Goal: Task Accomplishment & Management: Manage account settings

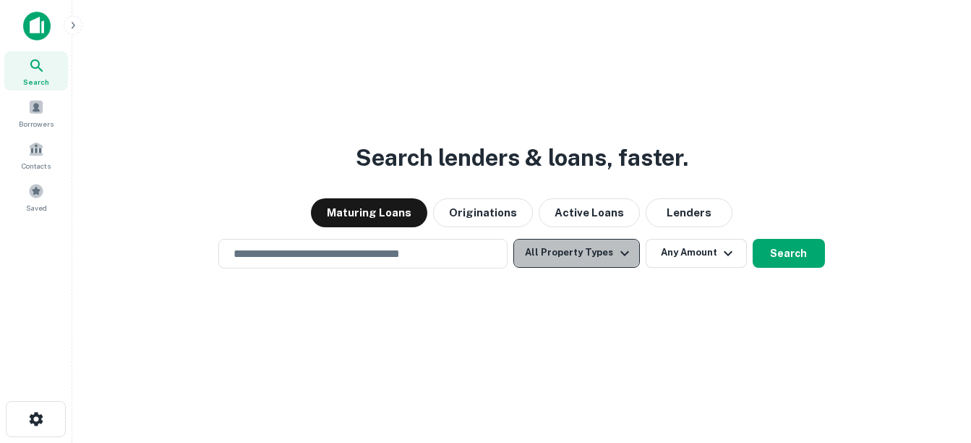
click at [620, 252] on icon "button" at bounding box center [624, 252] width 9 height 5
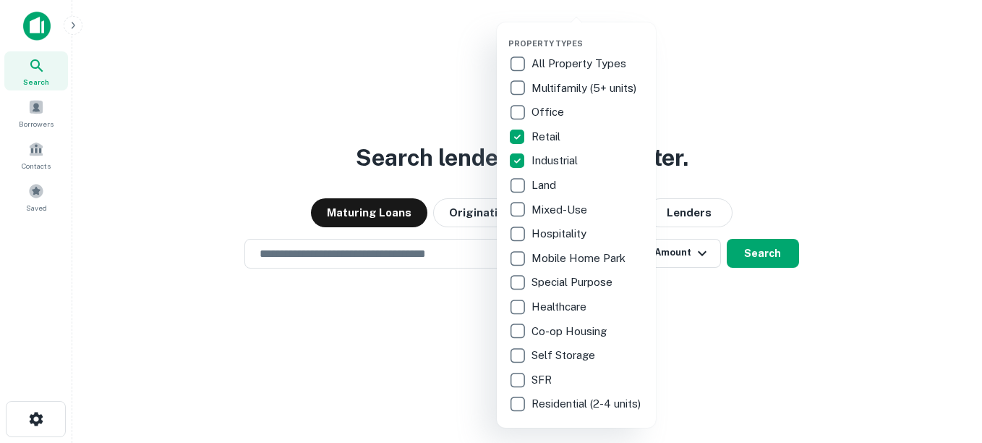
click at [762, 122] on div at bounding box center [491, 221] width 982 height 443
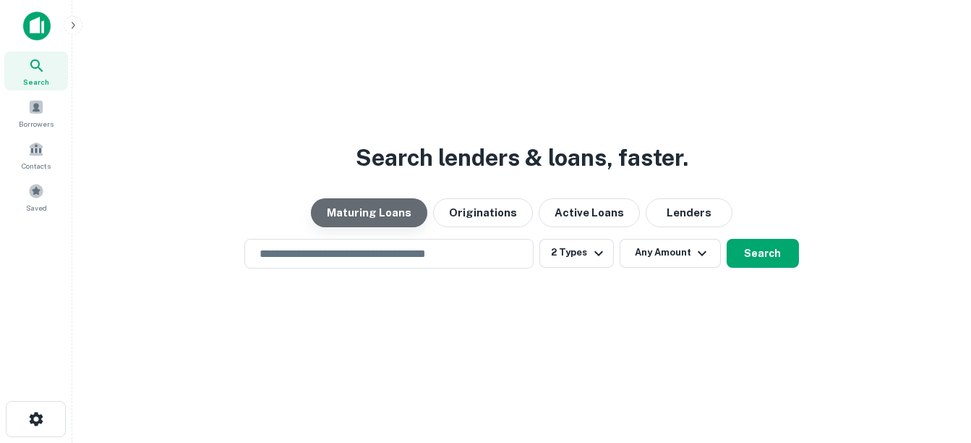
click at [411, 204] on button "Maturing Loans" at bounding box center [369, 212] width 116 height 29
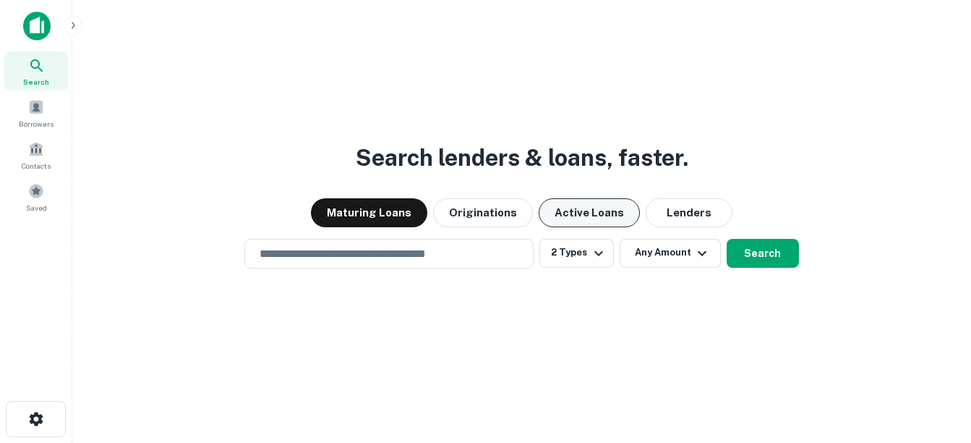
click at [599, 203] on button "Active Loans" at bounding box center [589, 212] width 101 height 29
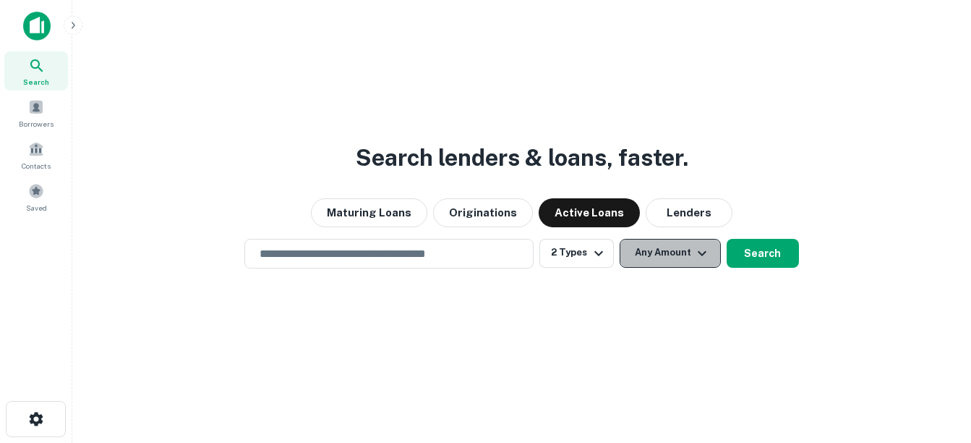
click at [690, 248] on button "Any Amount" at bounding box center [670, 253] width 101 height 29
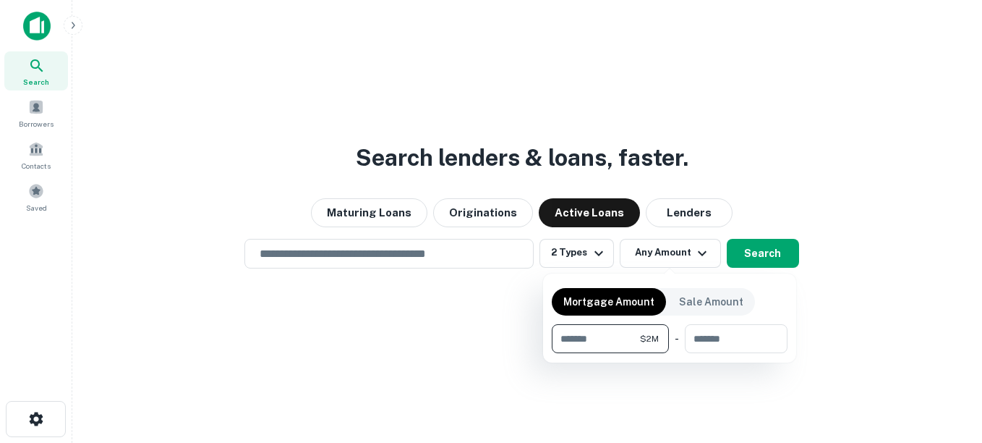
type input "*******"
click at [881, 276] on div at bounding box center [491, 221] width 982 height 443
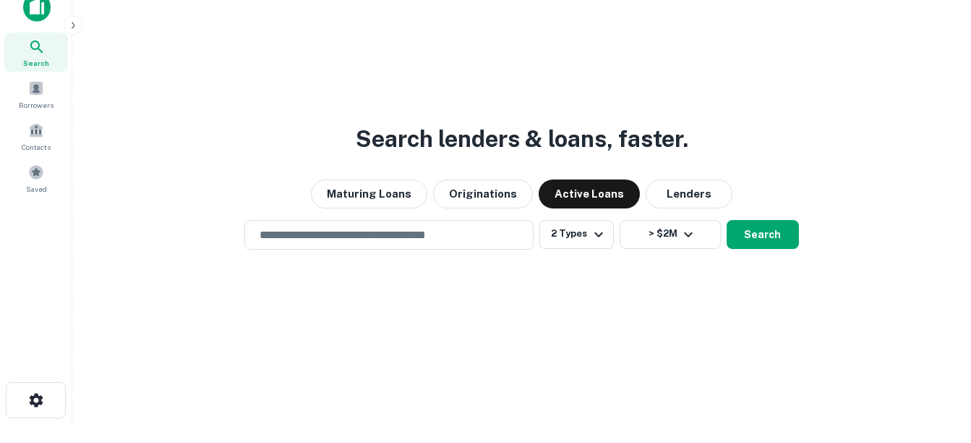
scroll to position [23, 0]
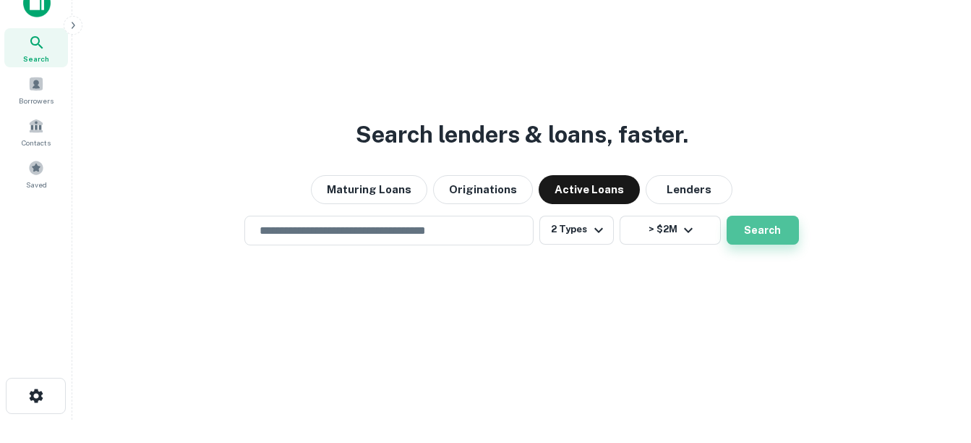
click at [754, 231] on button "Search" at bounding box center [763, 229] width 72 height 29
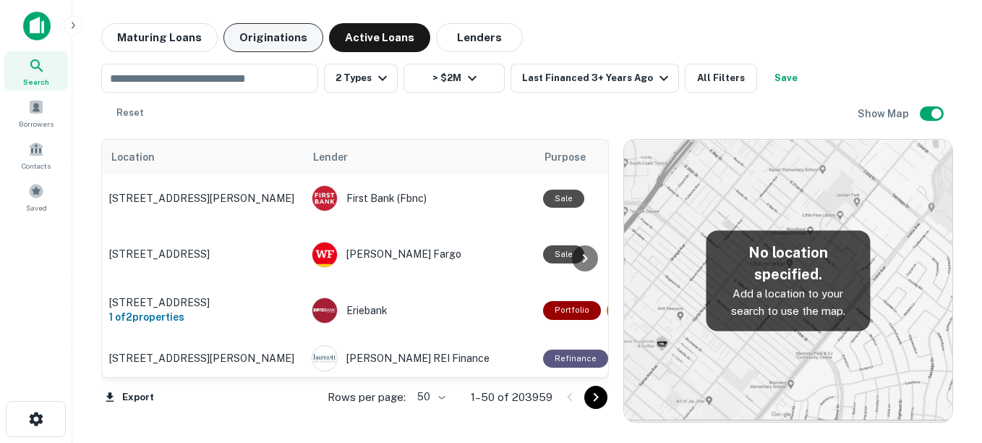
click at [286, 40] on button "Originations" at bounding box center [273, 37] width 100 height 29
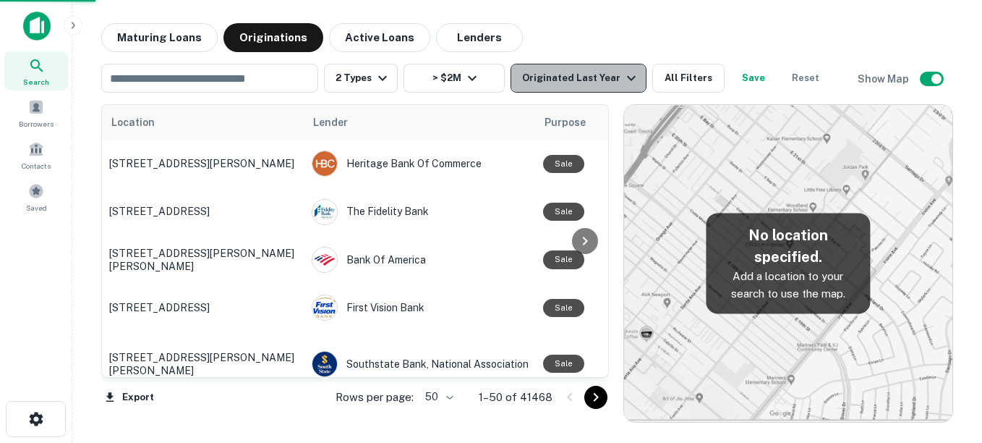
click at [623, 74] on icon "button" at bounding box center [631, 77] width 17 height 17
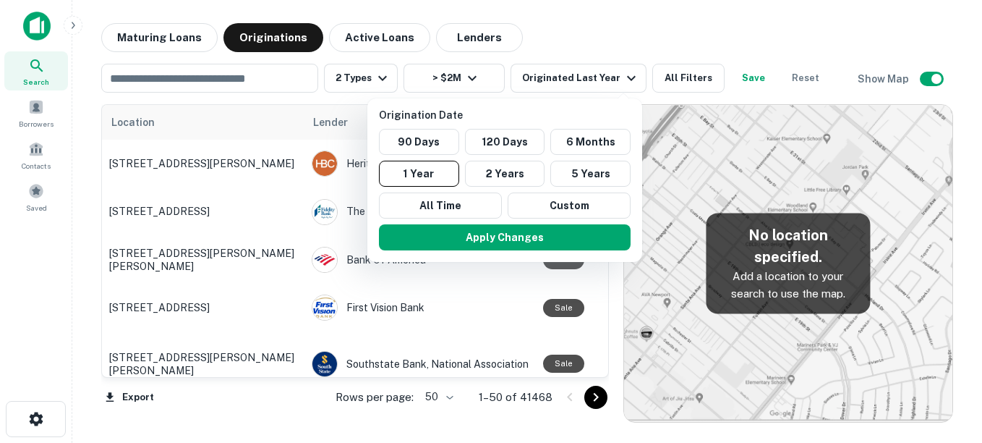
click at [608, 18] on div at bounding box center [491, 221] width 982 height 443
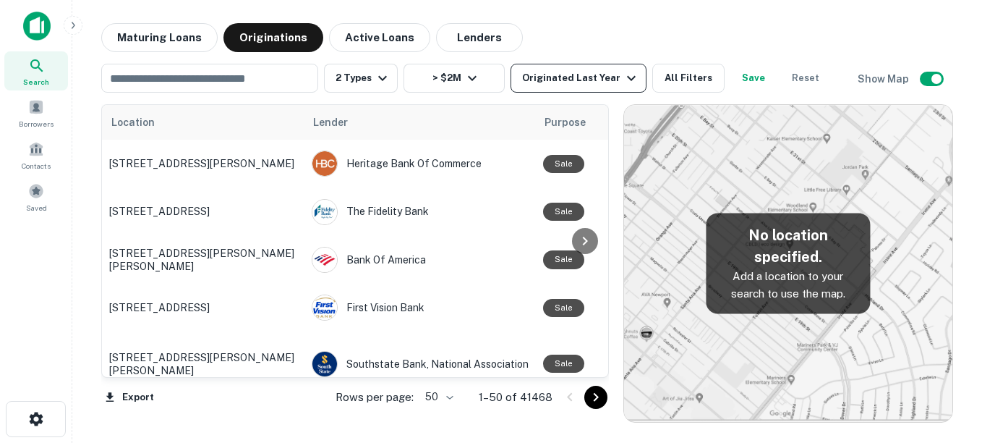
click at [613, 71] on div "Originated Last Year" at bounding box center [581, 77] width 118 height 17
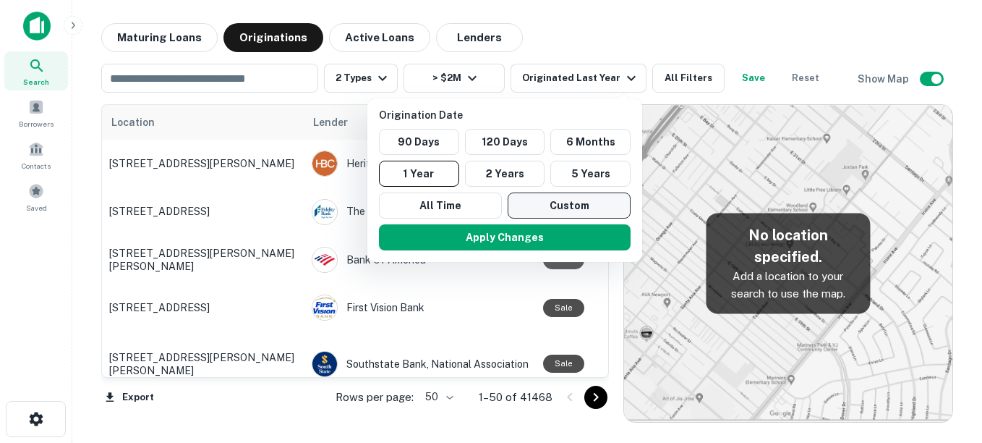
click at [551, 202] on button "Custom" at bounding box center [569, 205] width 123 height 26
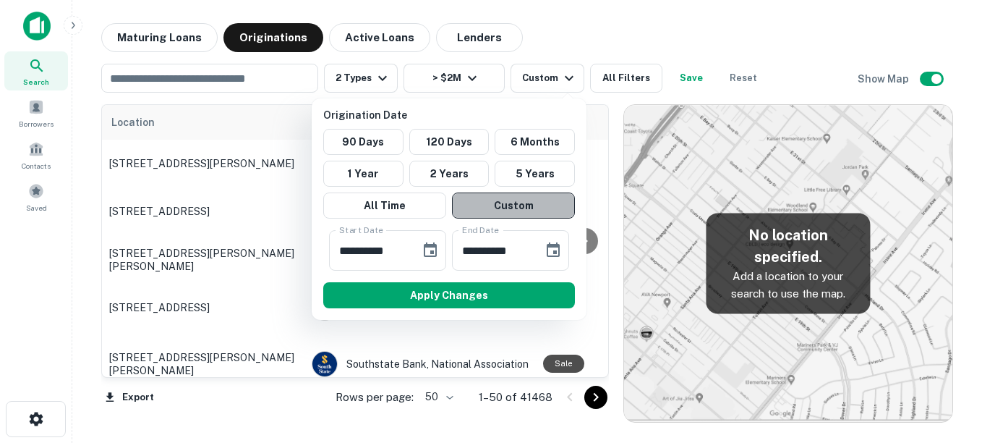
click at [514, 198] on button "Custom" at bounding box center [513, 205] width 123 height 26
click at [508, 200] on button "Custom" at bounding box center [513, 205] width 123 height 26
click at [401, 247] on input "**********" at bounding box center [369, 250] width 81 height 40
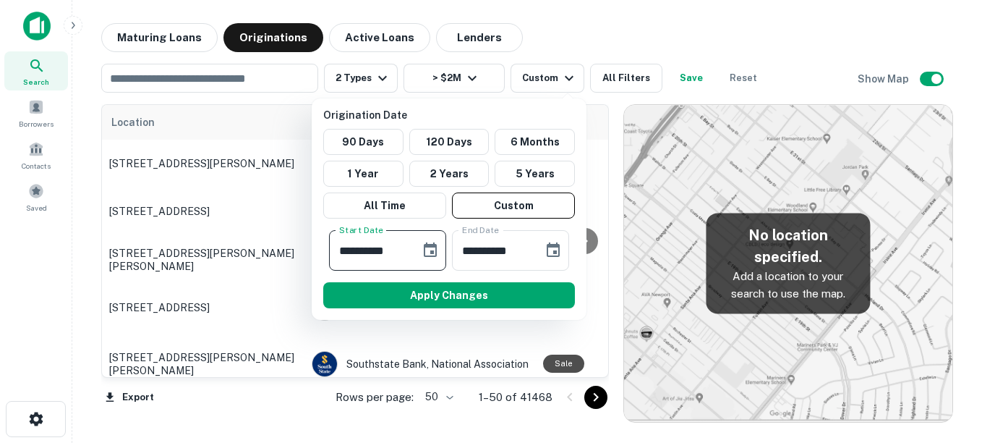
click at [404, 245] on input "**********" at bounding box center [369, 250] width 81 height 40
drag, startPoint x: 404, startPoint y: 245, endPoint x: 339, endPoint y: 241, distance: 64.5
click at [339, 241] on input "**********" at bounding box center [369, 250] width 81 height 40
click at [499, 253] on input "**********" at bounding box center [492, 250] width 81 height 40
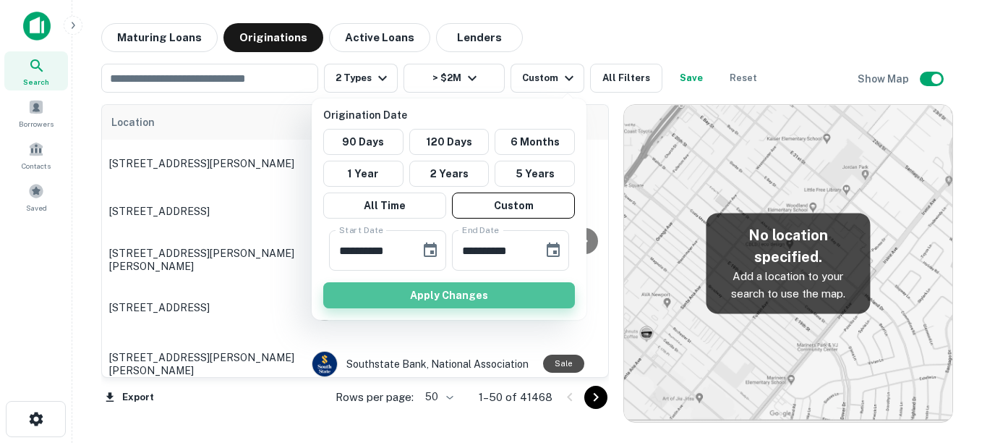
click at [438, 287] on button "Apply Changes" at bounding box center [449, 295] width 252 height 26
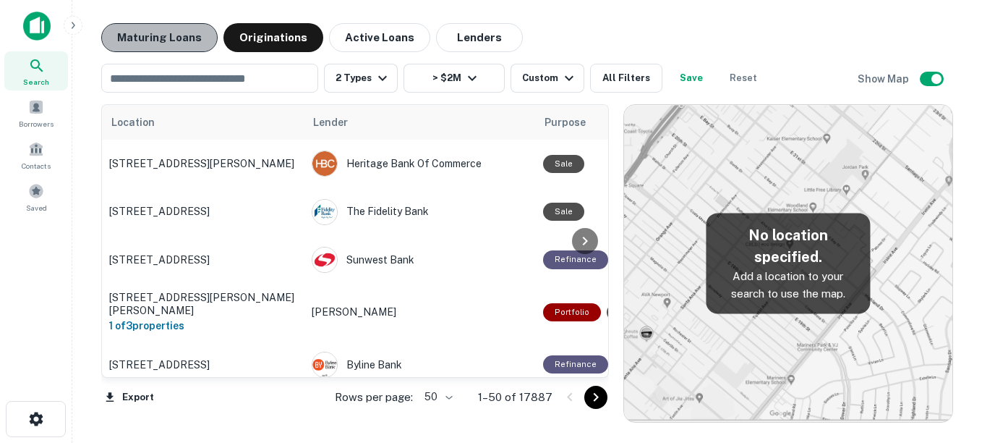
click at [184, 33] on button "Maturing Loans" at bounding box center [159, 37] width 116 height 29
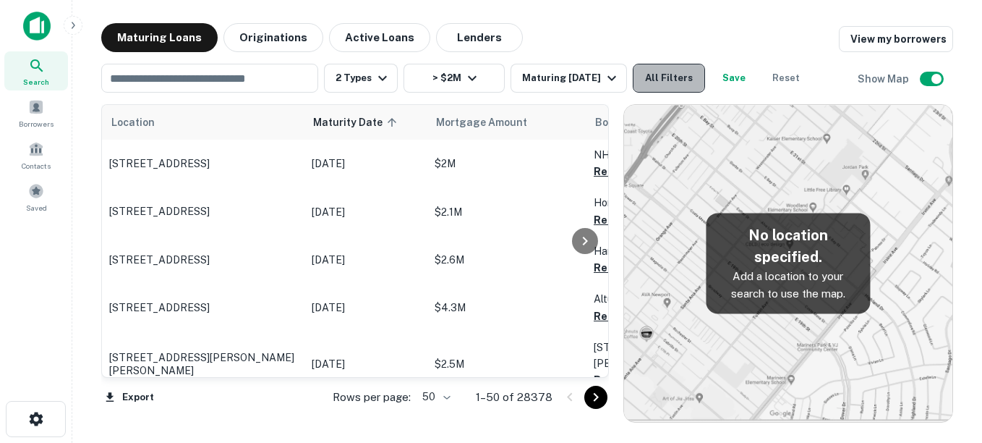
click at [667, 76] on button "All Filters" at bounding box center [669, 78] width 72 height 29
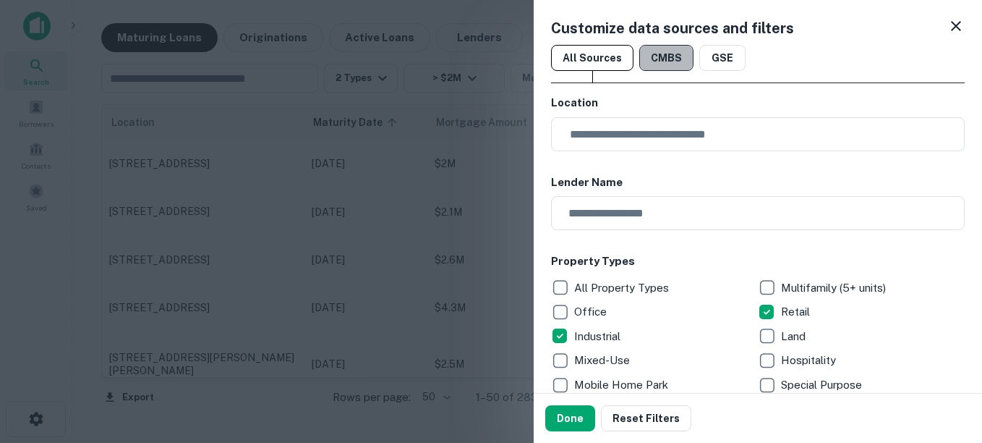
click at [664, 53] on button "CMBS" at bounding box center [666, 58] width 54 height 26
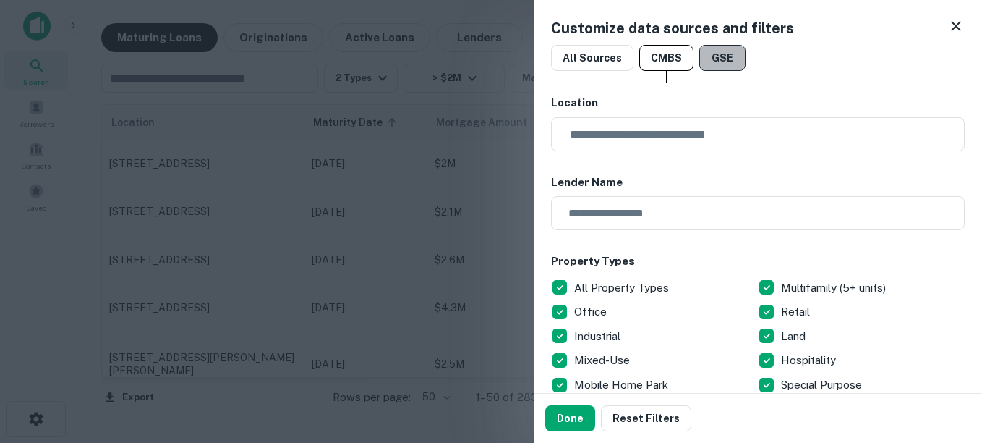
click at [714, 56] on button "GSE" at bounding box center [722, 58] width 46 height 26
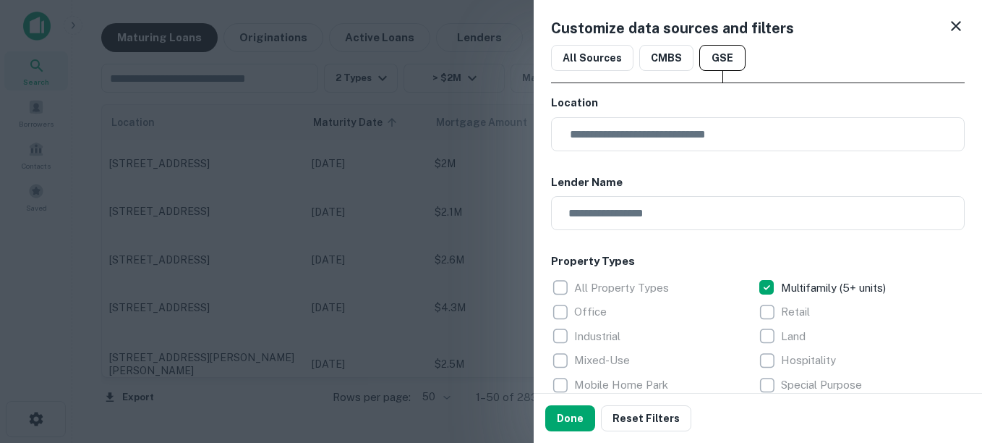
click at [949, 22] on icon at bounding box center [955, 25] width 17 height 17
click at [947, 27] on icon at bounding box center [955, 25] width 17 height 17
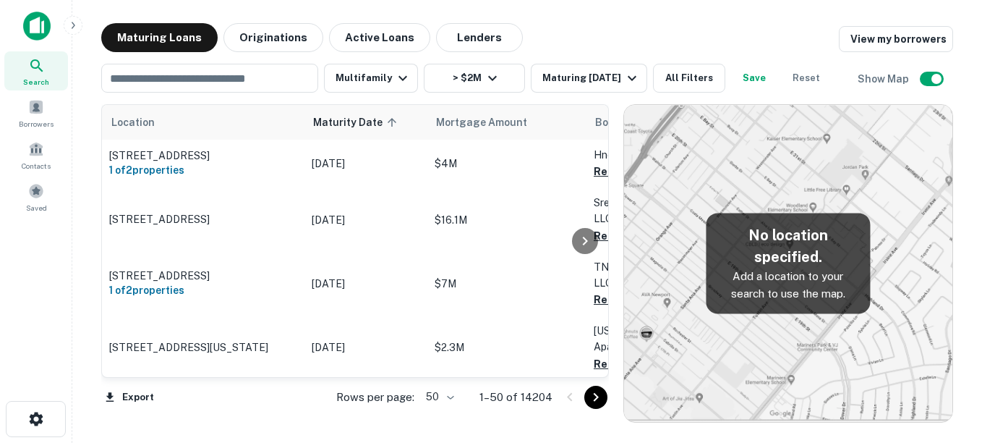
click at [866, 80] on h6 "Show Map" at bounding box center [885, 79] width 54 height 16
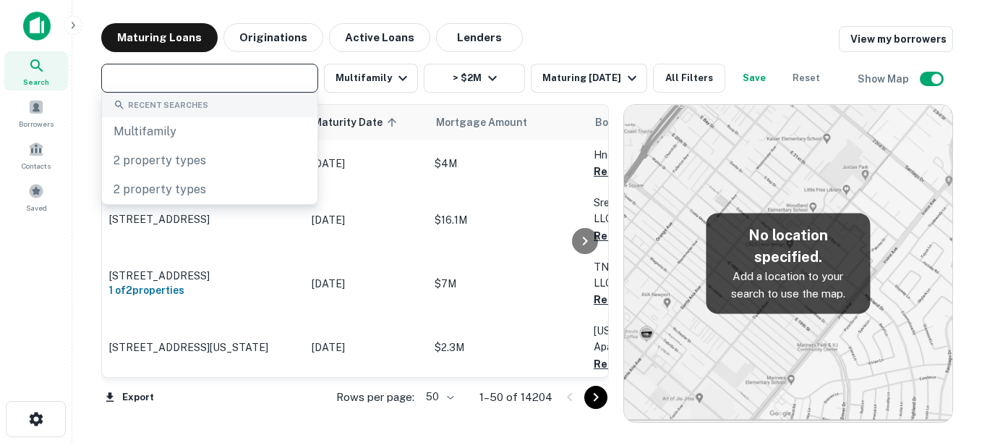
click at [296, 81] on input "text" at bounding box center [209, 78] width 206 height 20
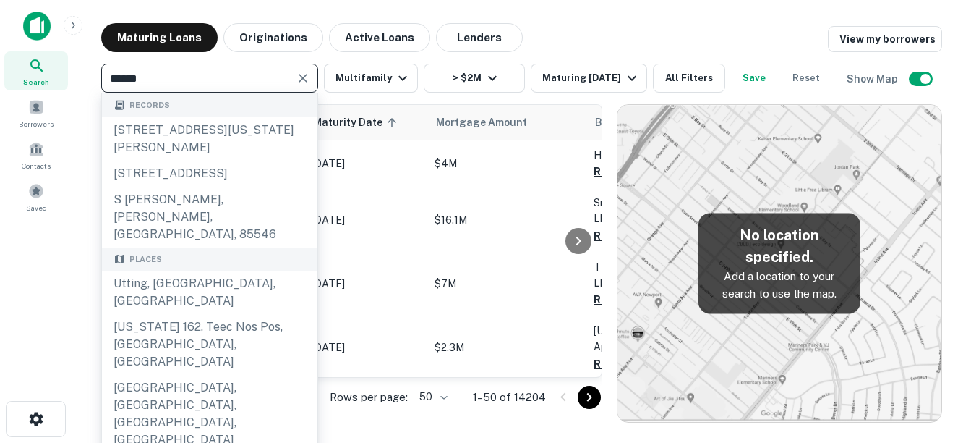
type input "******"
click at [575, 36] on div "Maturing Loans Originations Active Loans Lenders View my borrowers" at bounding box center [521, 37] width 841 height 29
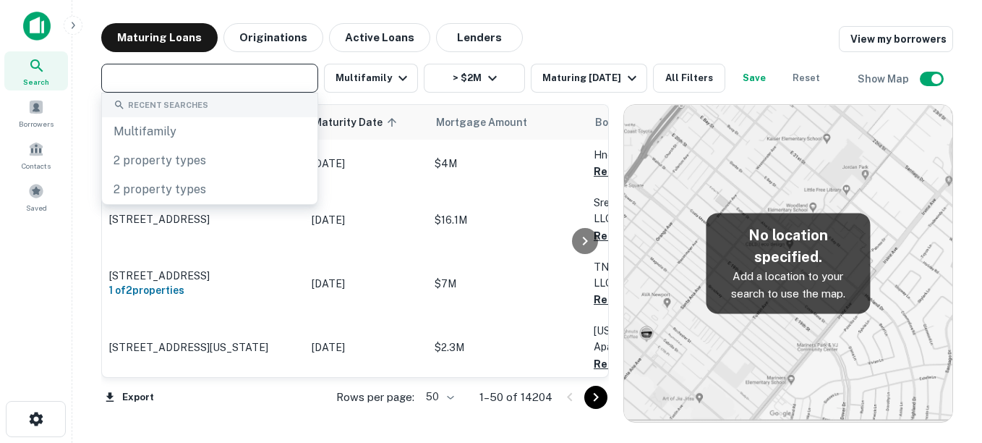
click at [268, 86] on input "text" at bounding box center [209, 78] width 206 height 20
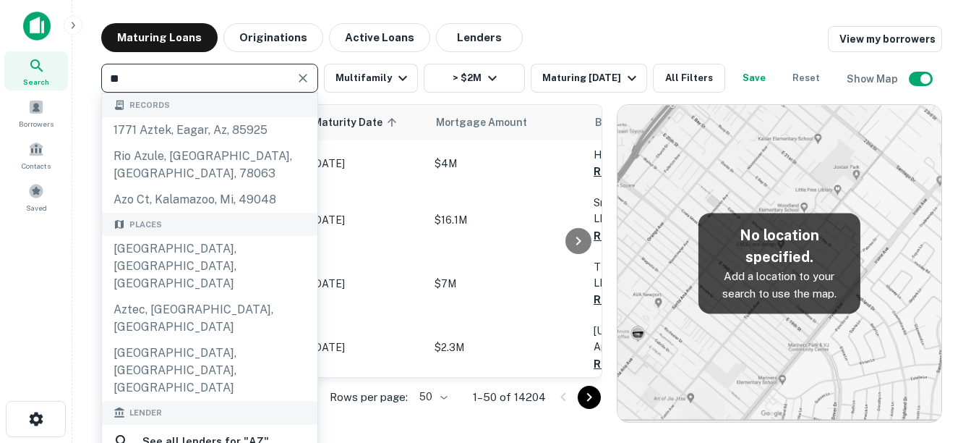
type input "**"
click at [231, 106] on div "Records" at bounding box center [209, 105] width 215 height 24
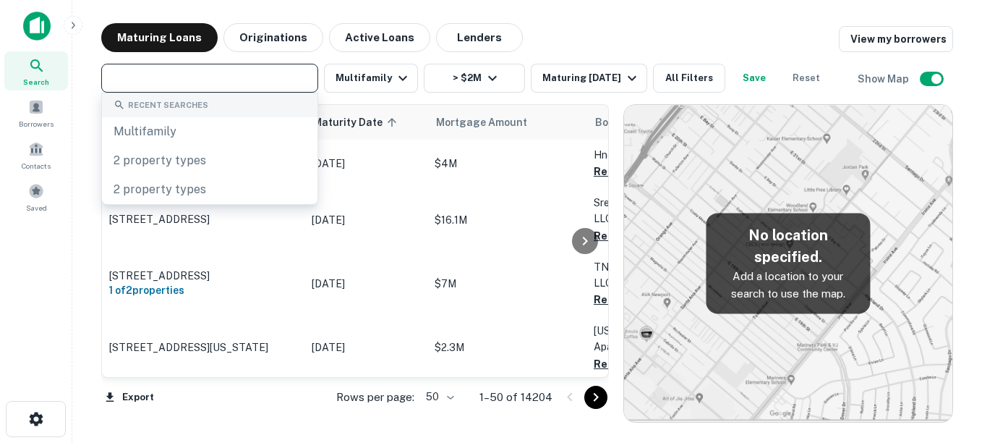
click at [251, 74] on input "text" at bounding box center [209, 78] width 206 height 20
click at [563, 19] on main "Maturing Loans Originations Active Loans Lenders View my borrowers ​ Multifamil…" at bounding box center [527, 221] width 910 height 443
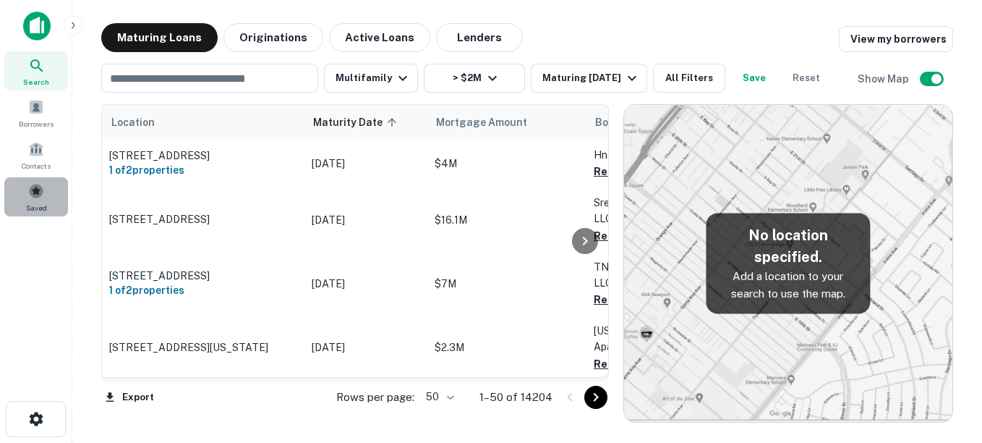
click at [35, 189] on span at bounding box center [36, 191] width 16 height 16
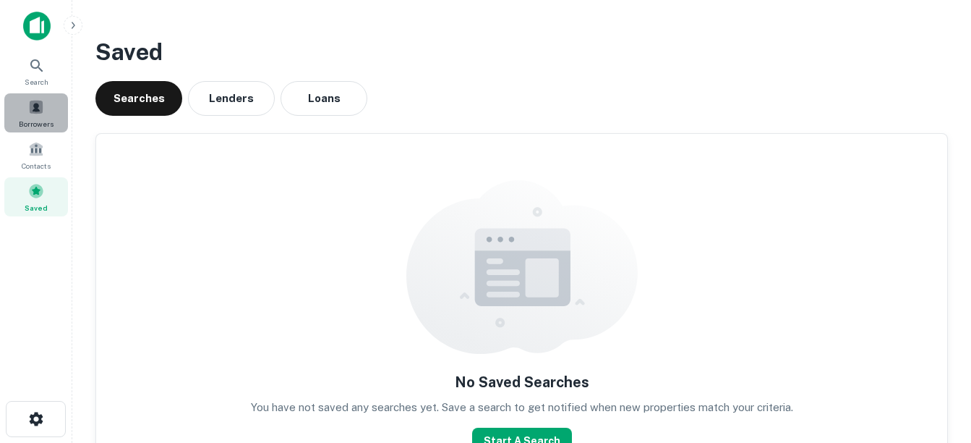
click at [35, 102] on span at bounding box center [36, 107] width 16 height 16
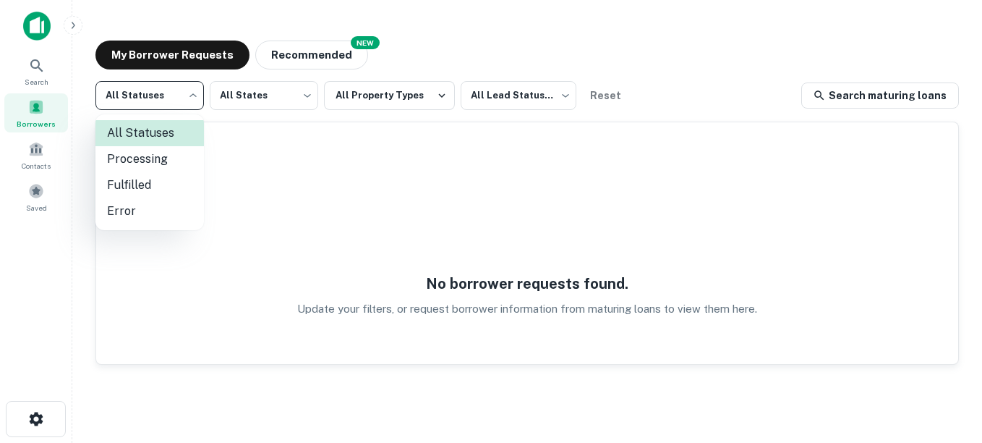
click at [193, 96] on body "Search Borrowers Contacts Saved My Borrower Requests NEW Recommended All Status…" at bounding box center [491, 221] width 982 height 443
click at [192, 95] on div at bounding box center [491, 221] width 982 height 443
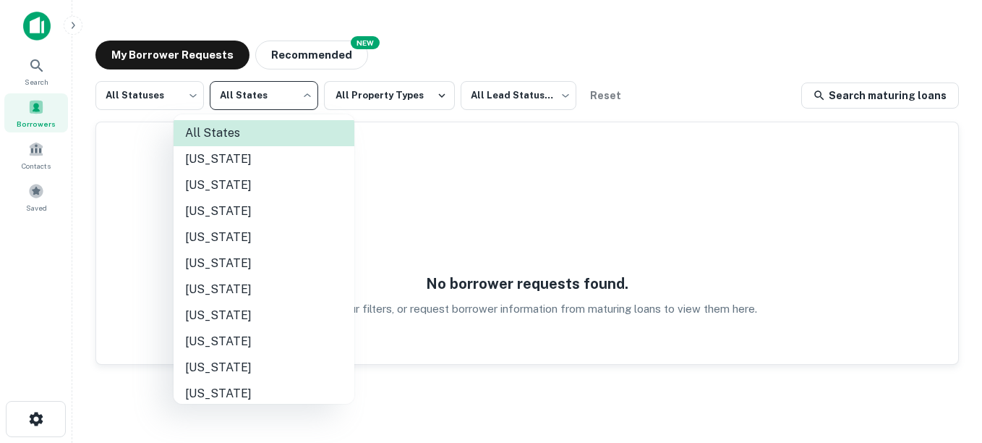
click at [307, 95] on body "Search Borrowers Contacts Saved My Borrower Requests NEW Recommended All Status…" at bounding box center [491, 221] width 982 height 443
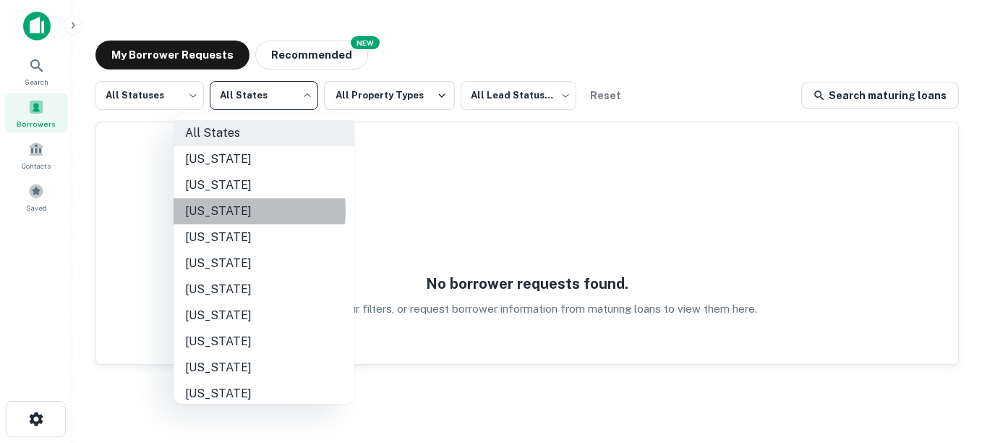
click at [251, 210] on li "[US_STATE]" at bounding box center [264, 211] width 181 height 26
type input "**"
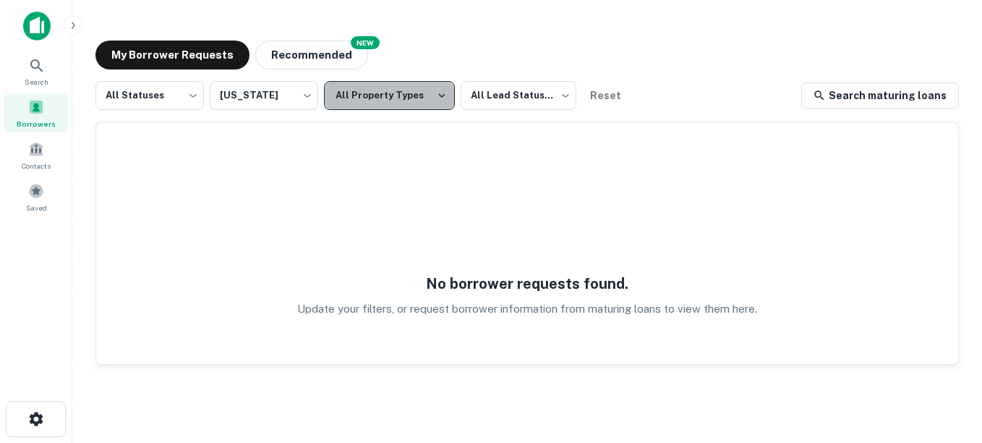
click at [435, 99] on icon "button" at bounding box center [441, 95] width 13 height 13
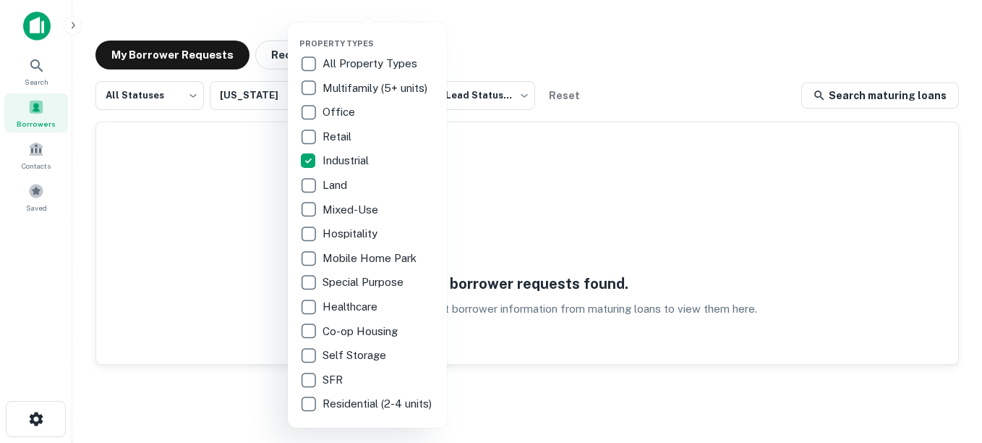
click at [501, 40] on div at bounding box center [491, 221] width 982 height 443
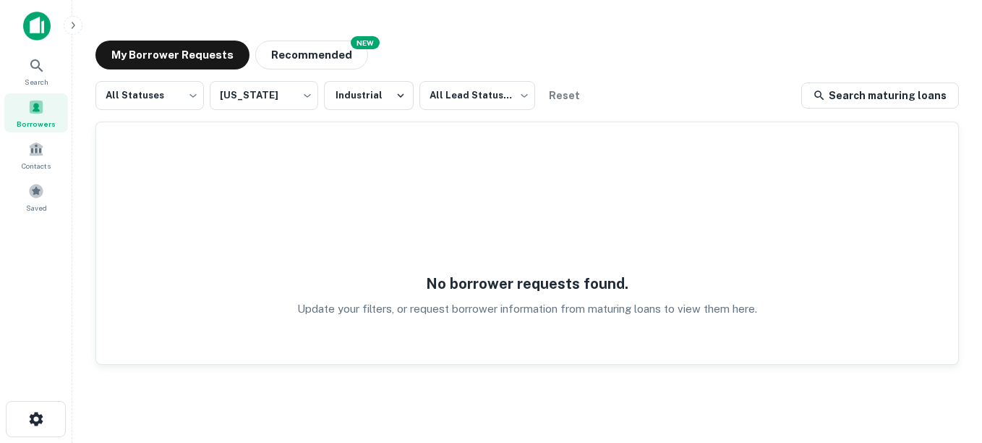
click at [40, 19] on img at bounding box center [36, 26] width 27 height 29
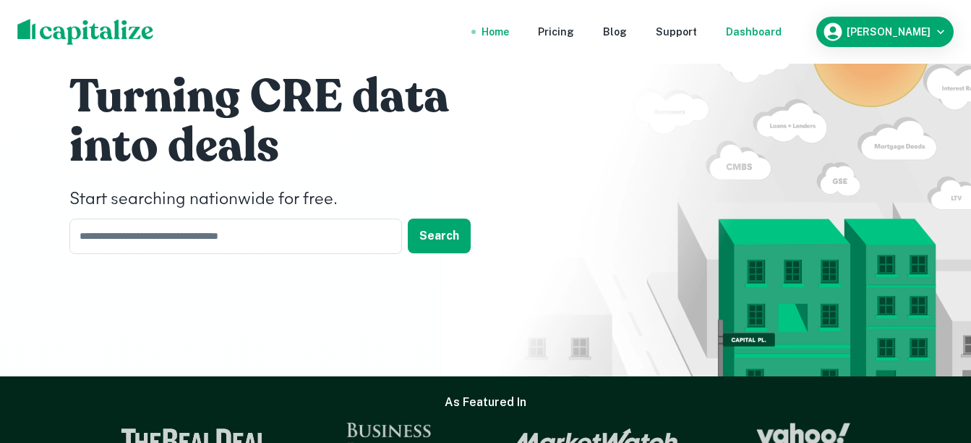
click at [782, 27] on div "Dashboard" at bounding box center [754, 32] width 56 height 16
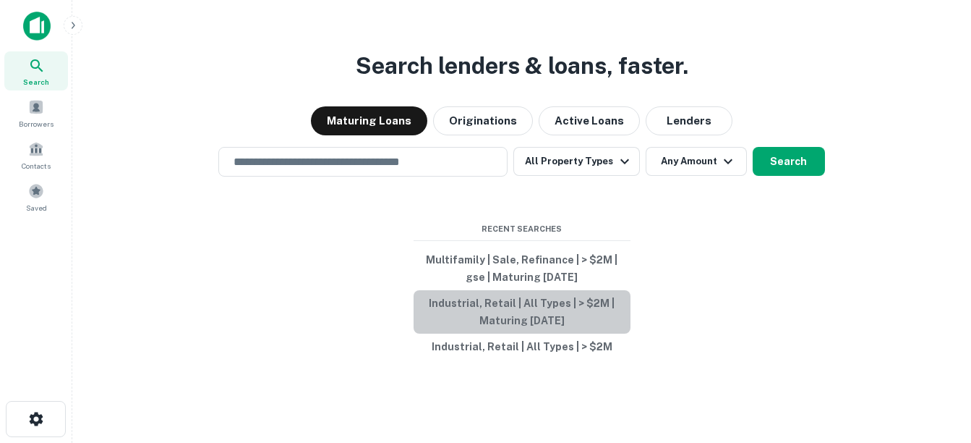
click at [492, 303] on button "Industrial, Retail | All Types | > $2M | Maturing [DATE]" at bounding box center [522, 311] width 217 height 43
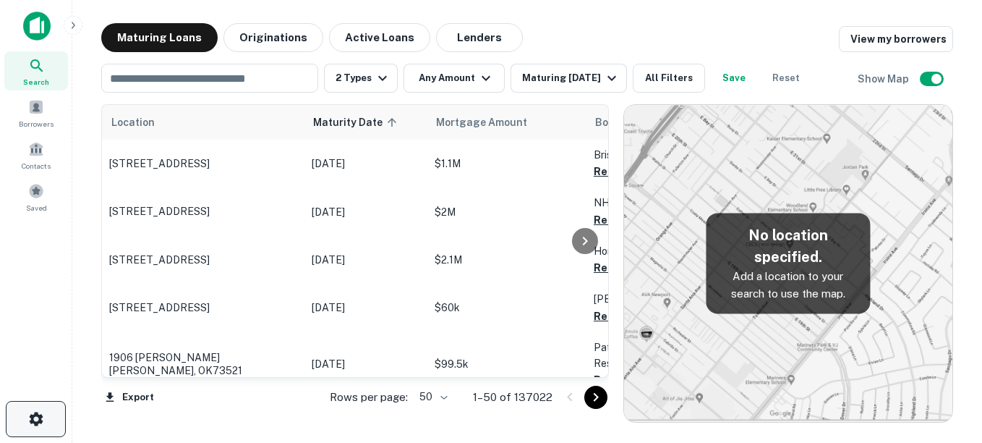
click at [22, 424] on button "button" at bounding box center [36, 419] width 60 height 36
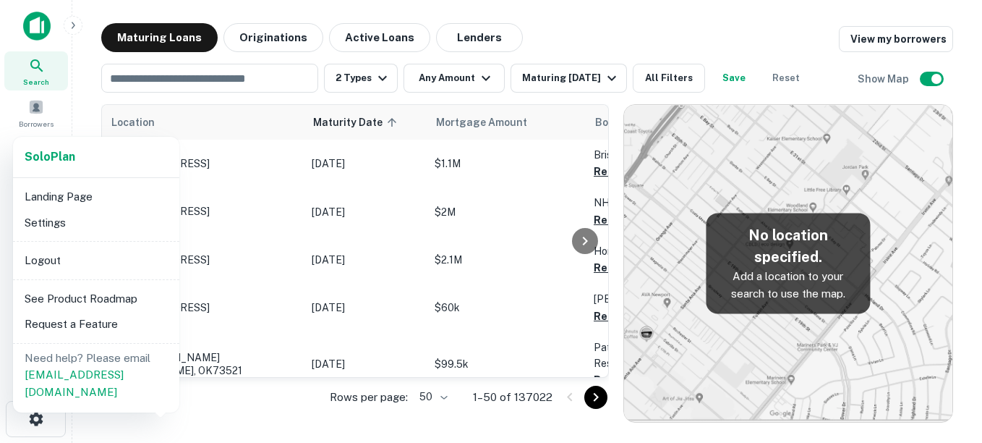
click at [589, 22] on div at bounding box center [491, 221] width 982 height 443
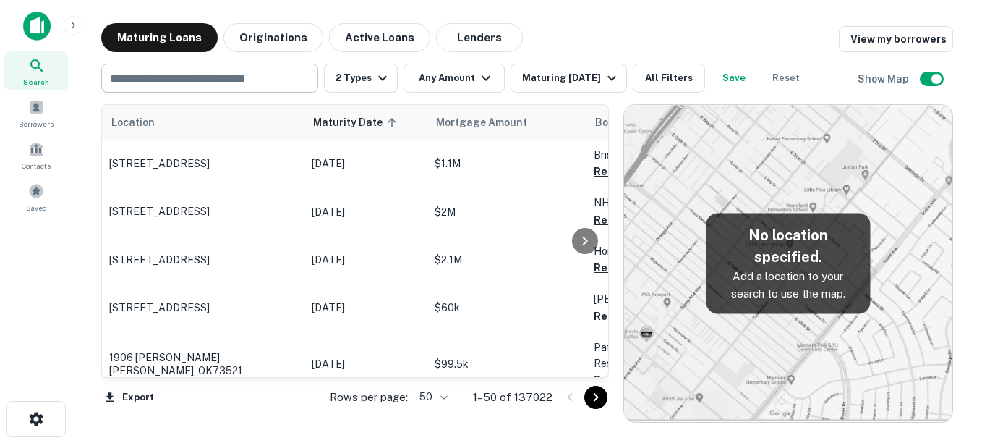
click at [247, 73] on input "text" at bounding box center [209, 78] width 206 height 20
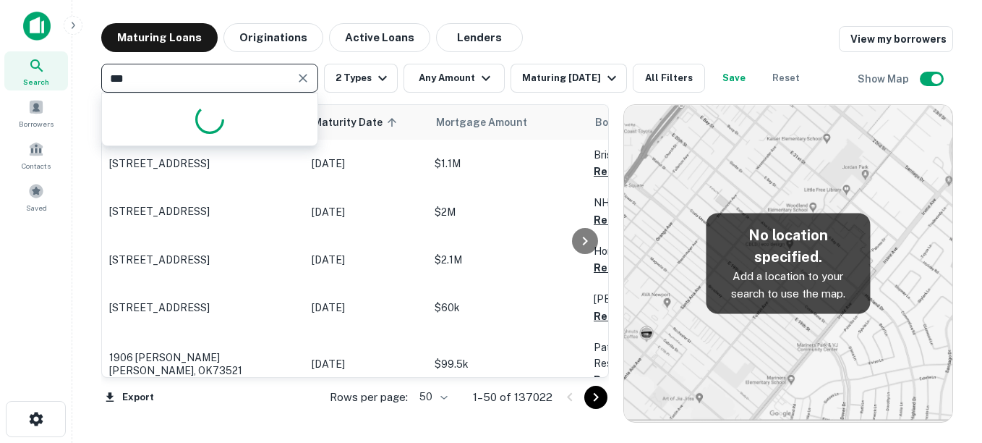
type input "****"
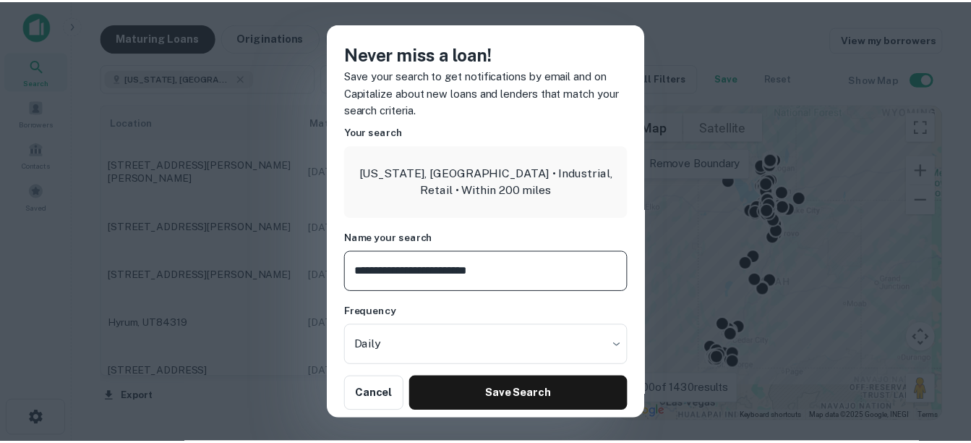
scroll to position [9, 0]
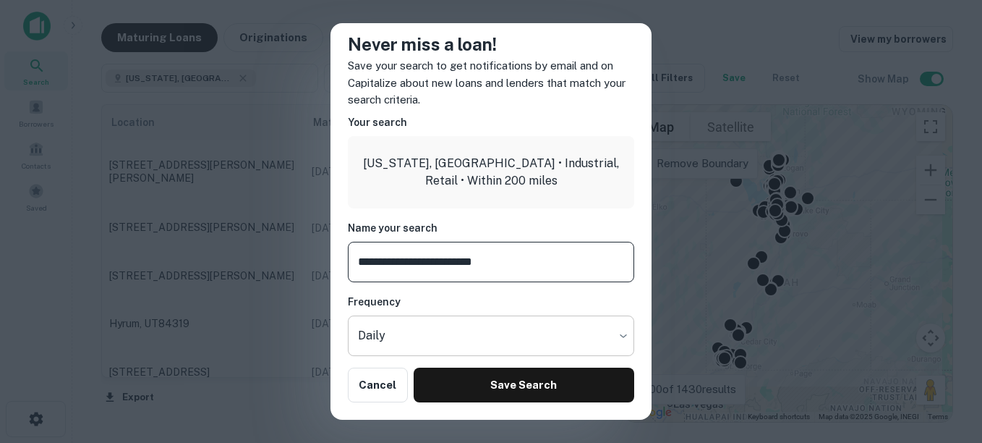
type input "**********"
click at [609, 336] on body "Search Borrowers Contacts Saved Maturing Loans Originations Active Loans Lender…" at bounding box center [491, 221] width 982 height 443
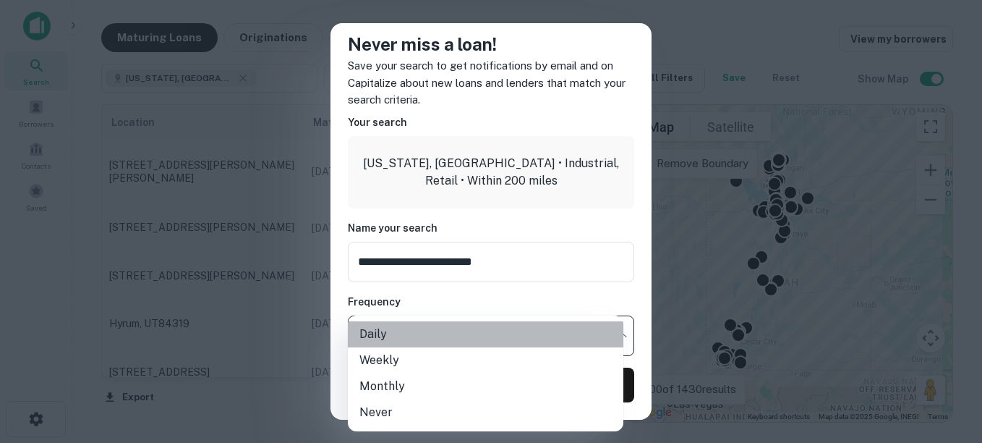
click at [410, 332] on li "Daily" at bounding box center [486, 334] width 276 height 26
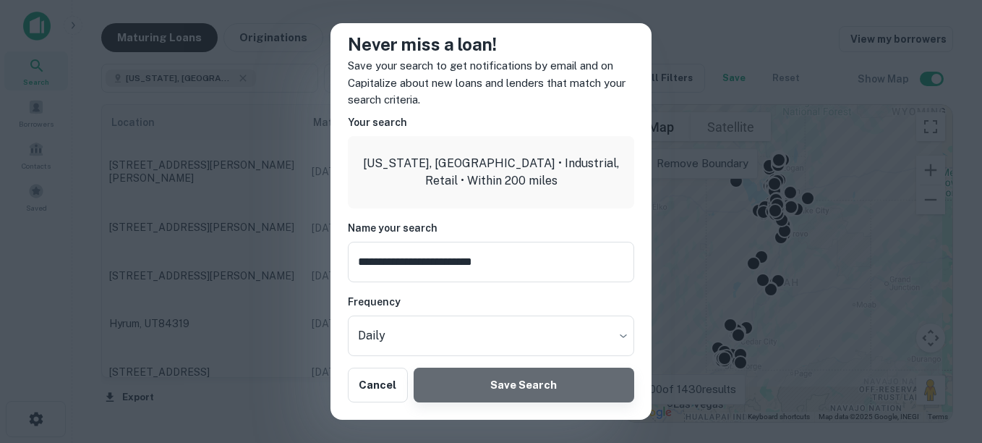
click at [540, 381] on button "Save Search" at bounding box center [524, 384] width 221 height 35
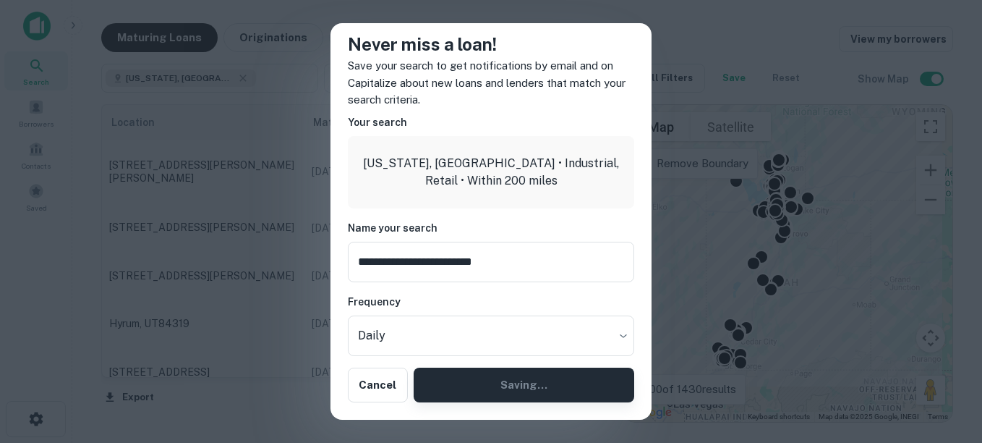
type input "*********"
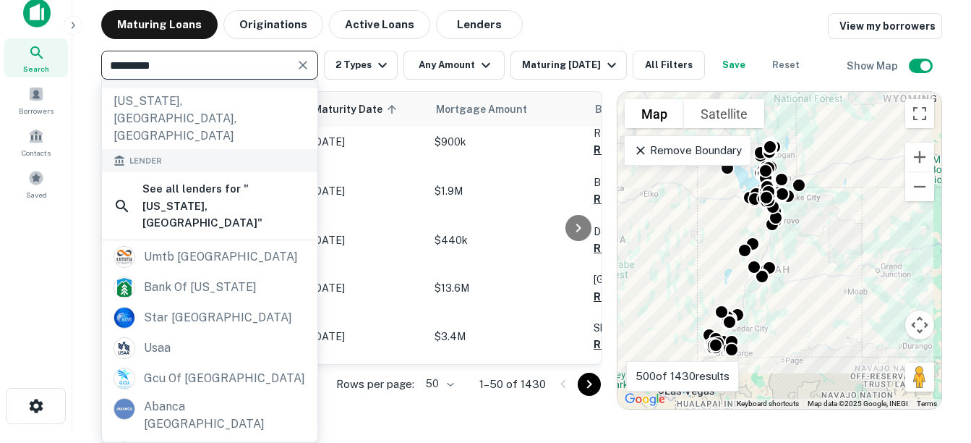
scroll to position [0, 0]
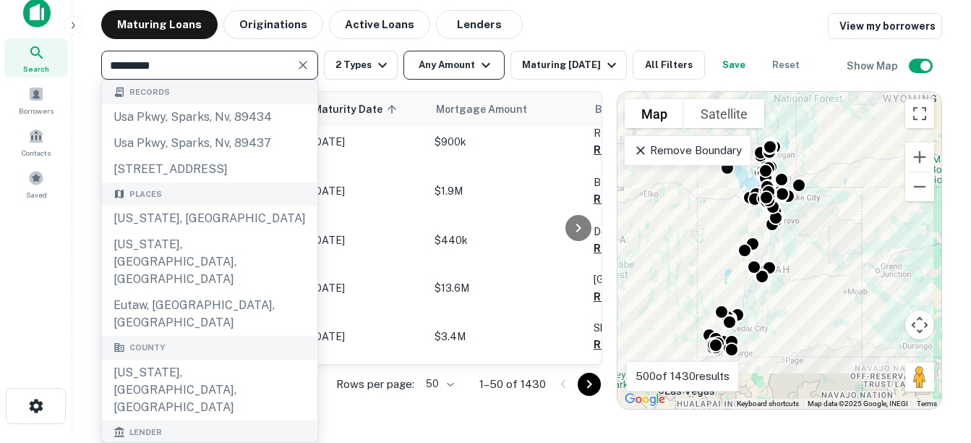
click at [482, 59] on icon "button" at bounding box center [485, 64] width 17 height 17
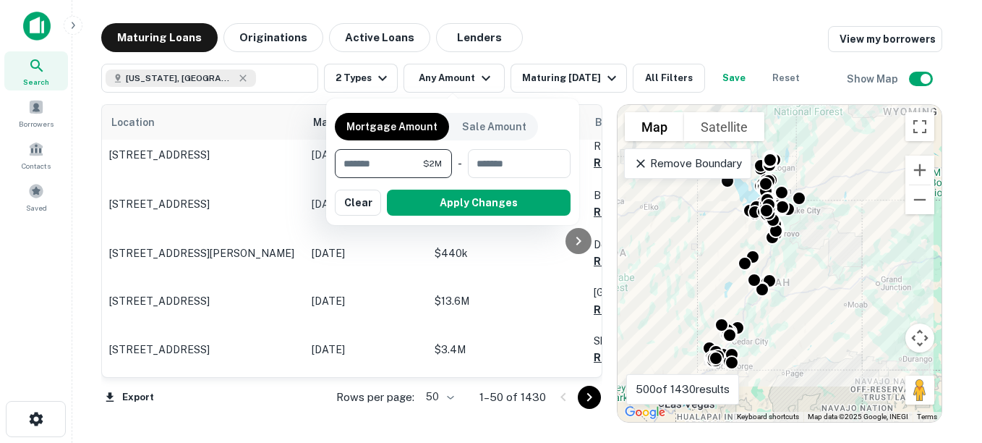
type input "*******"
click at [561, 120] on div "Mortgage Amount Sale Amount ******* $2M ​ - ​ Apply Changes Clear" at bounding box center [453, 161] width 236 height 109
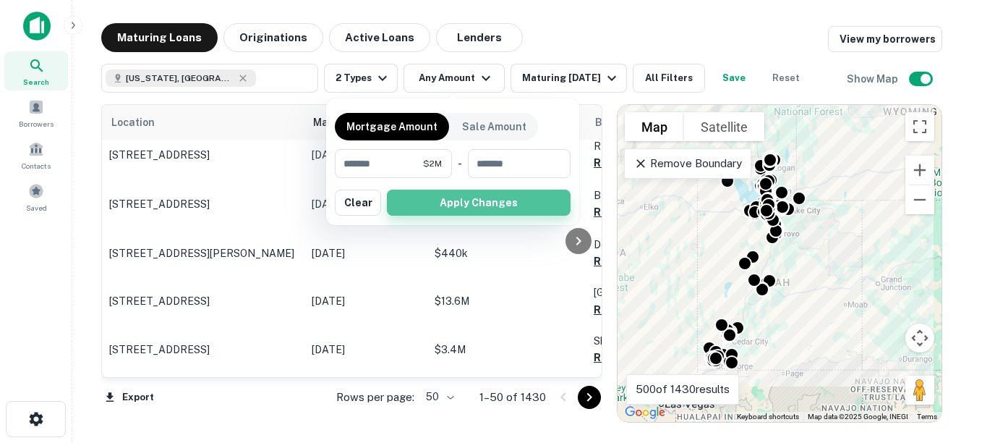
click at [521, 205] on button "Apply Changes" at bounding box center [479, 202] width 184 height 26
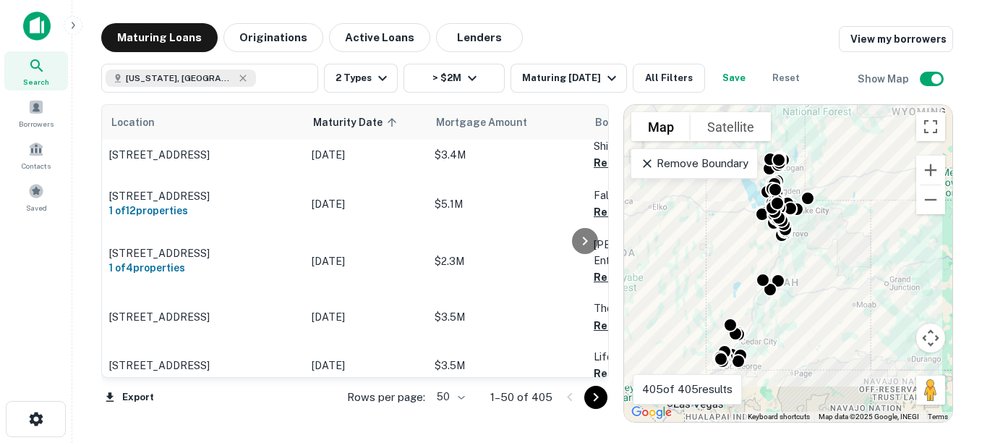
click at [88, 218] on div "Maturing Loans Originations Active Loans Lenders View my borrowers [US_STATE], …" at bounding box center [527, 222] width 887 height 399
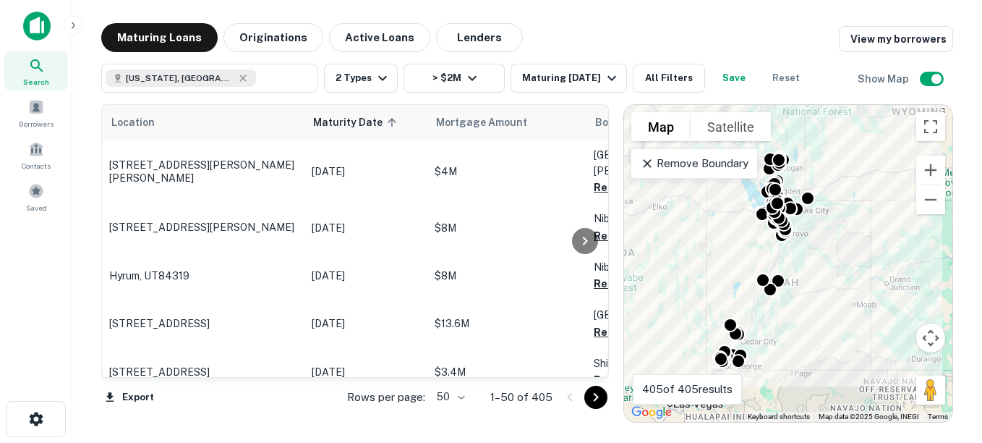
click at [38, 250] on div "Search Borrowers Contacts Saved" at bounding box center [36, 199] width 72 height 398
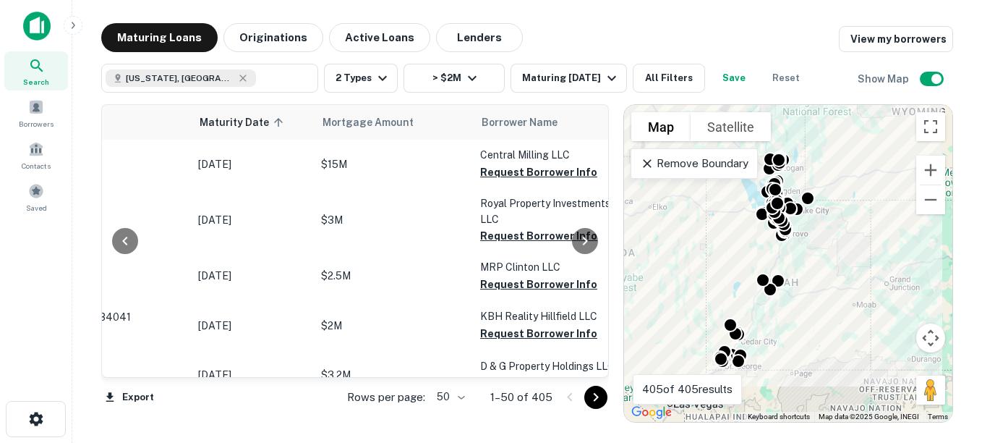
scroll to position [2343, 0]
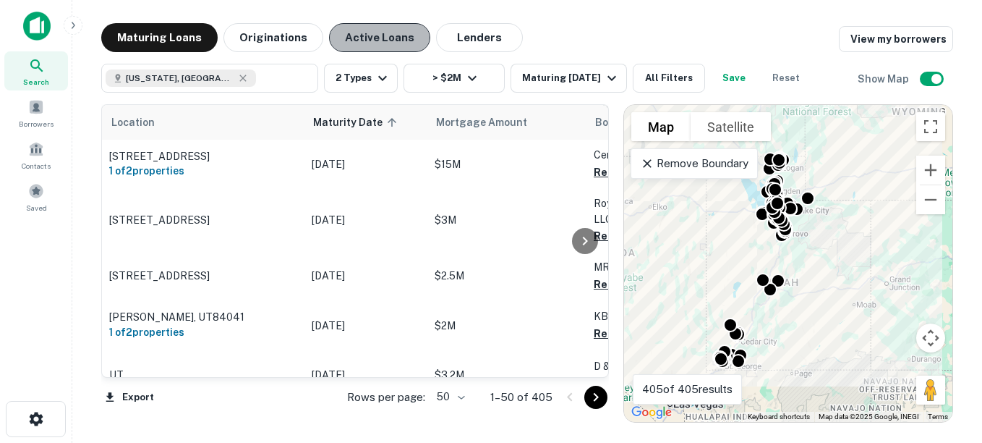
click at [371, 43] on button "Active Loans" at bounding box center [379, 37] width 101 height 29
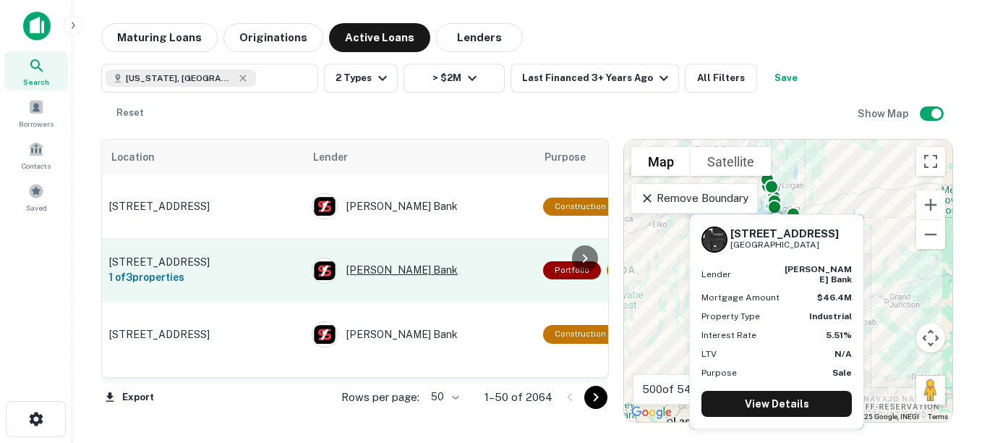
scroll to position [72, 0]
